Goal: Find specific page/section: Find specific page/section

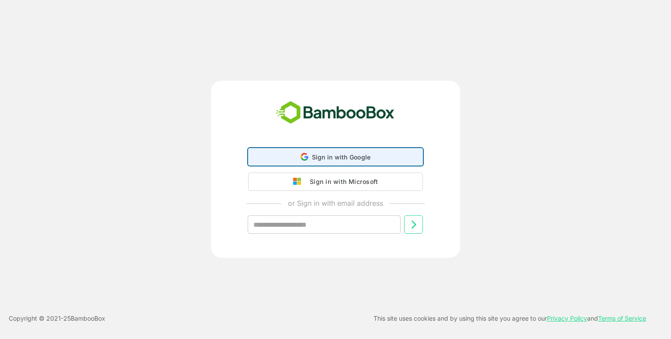
click at [315, 153] on span "Sign in with Google" at bounding box center [341, 156] width 59 height 7
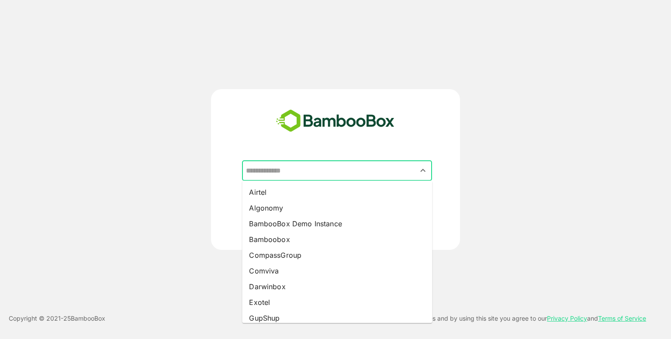
click at [349, 166] on input "text" at bounding box center [337, 171] width 187 height 17
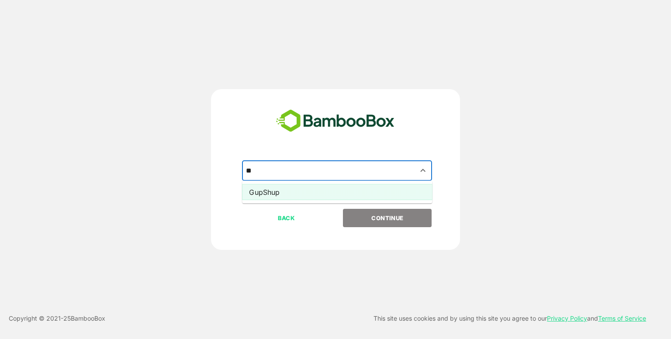
click at [318, 189] on li "GupShup" at bounding box center [337, 192] width 190 height 16
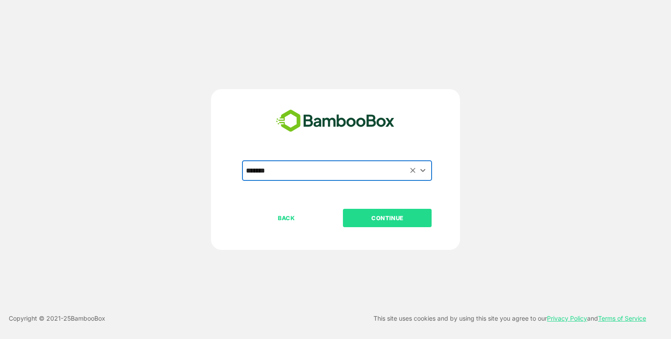
type input "*******"
click at [387, 221] on p "CONTINUE" at bounding box center [387, 218] width 87 height 10
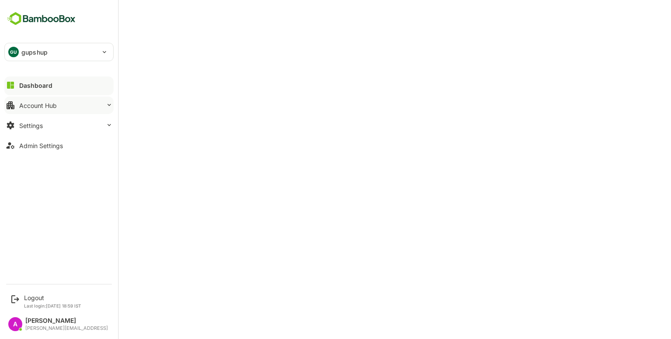
click at [79, 108] on button "Account Hub" at bounding box center [58, 105] width 109 height 17
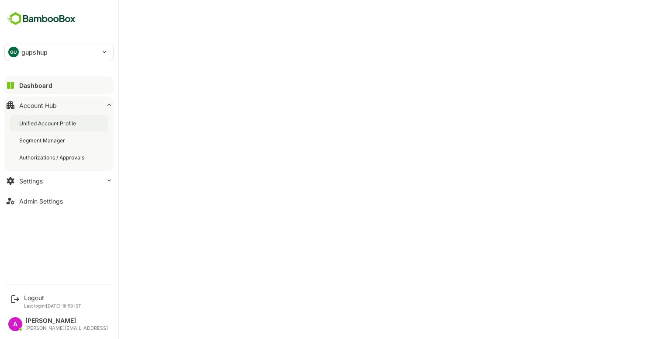
click at [76, 123] on div "Unified Account Profile" at bounding box center [48, 123] width 59 height 7
click at [0, 86] on div "Dashboard Account Hub Unified Account Profile Segment Manager Authorizations / …" at bounding box center [59, 143] width 118 height 136
